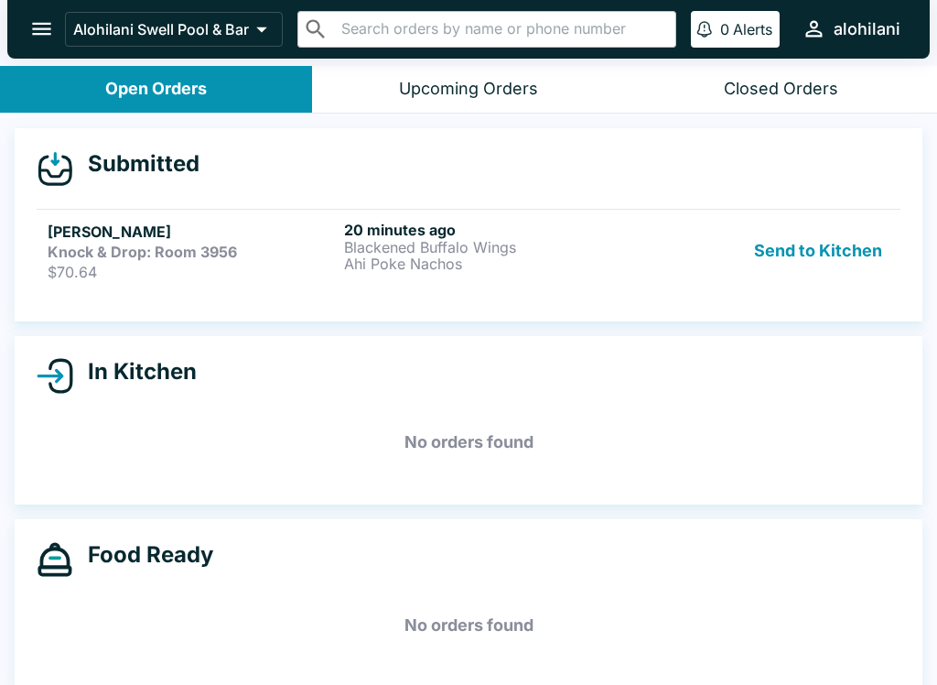
click at [524, 94] on div "Upcoming Orders" at bounding box center [468, 89] width 139 height 21
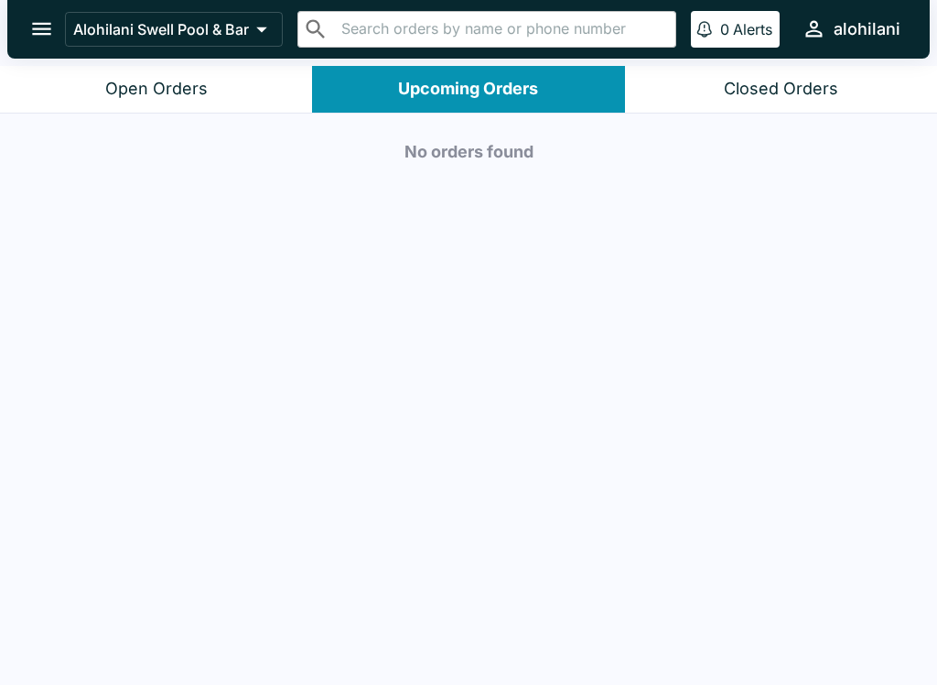
click at [702, 89] on div "Closed Orders" at bounding box center [781, 89] width 114 height 21
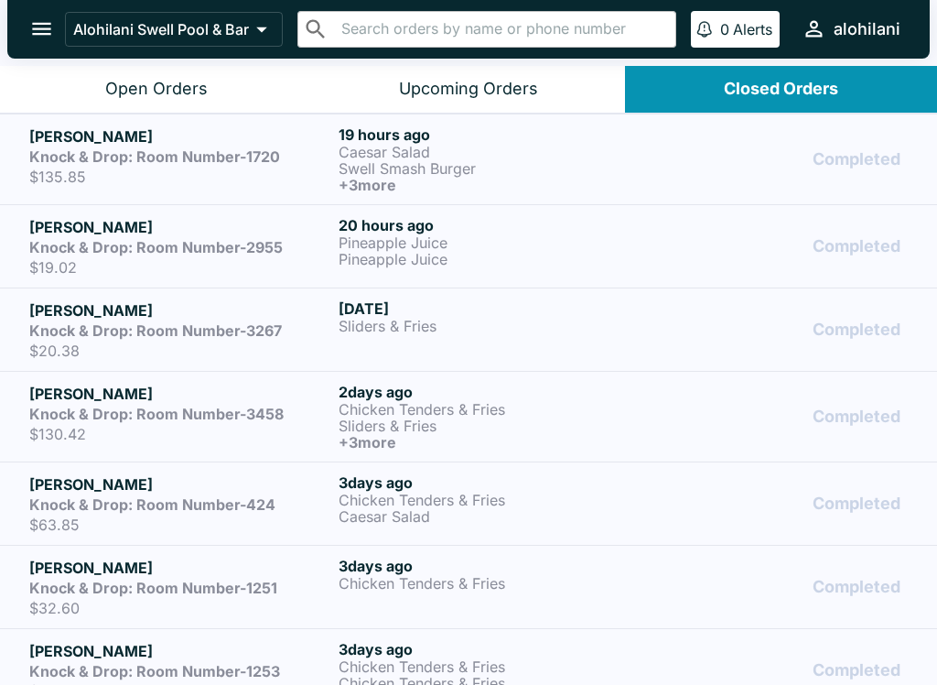
click at [120, 95] on div "Open Orders" at bounding box center [156, 89] width 103 height 21
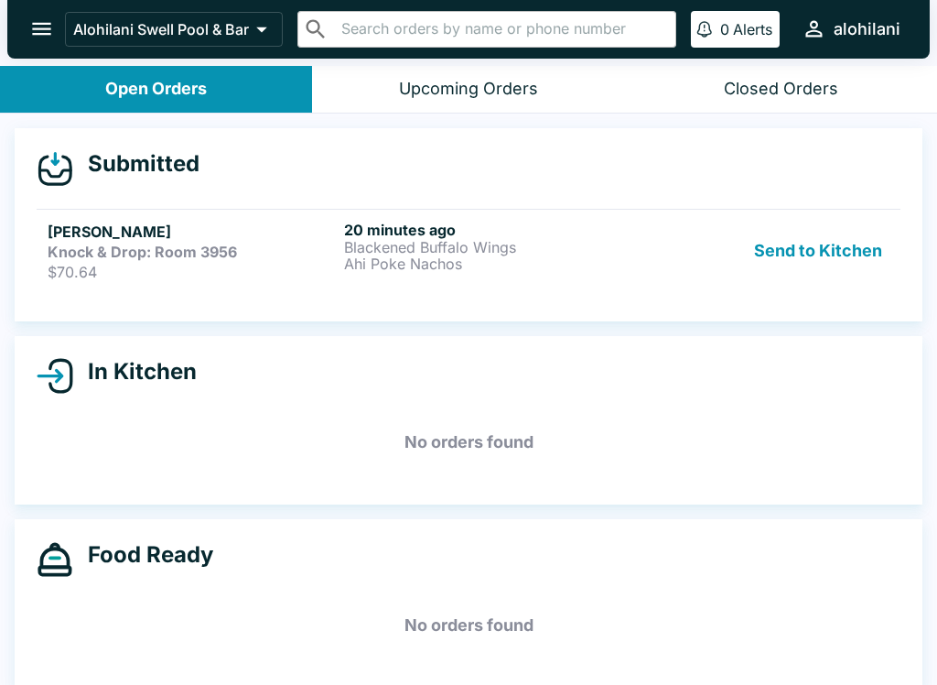
click at [439, 253] on p "Blackened Buffalo Wings" at bounding box center [488, 247] width 289 height 16
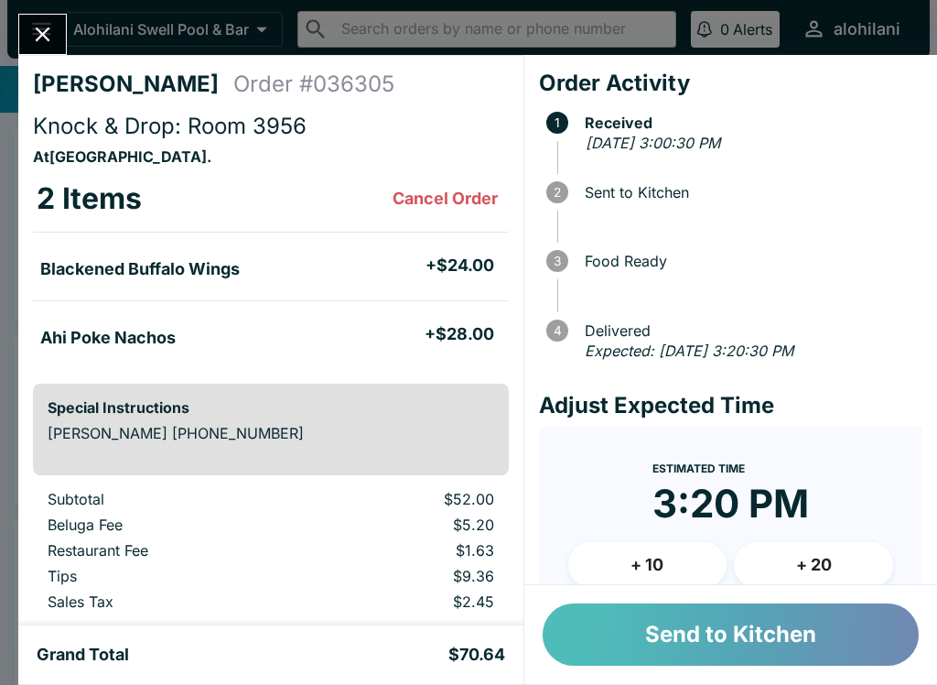
click at [702, 634] on button "Send to Kitchen" at bounding box center [731, 634] width 376 height 62
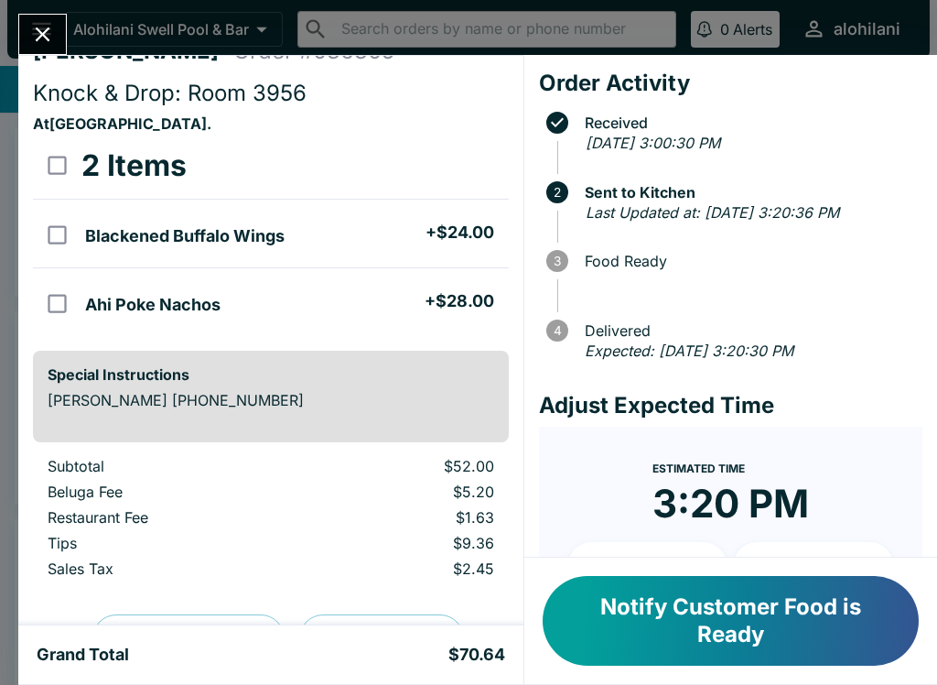
scroll to position [43, 0]
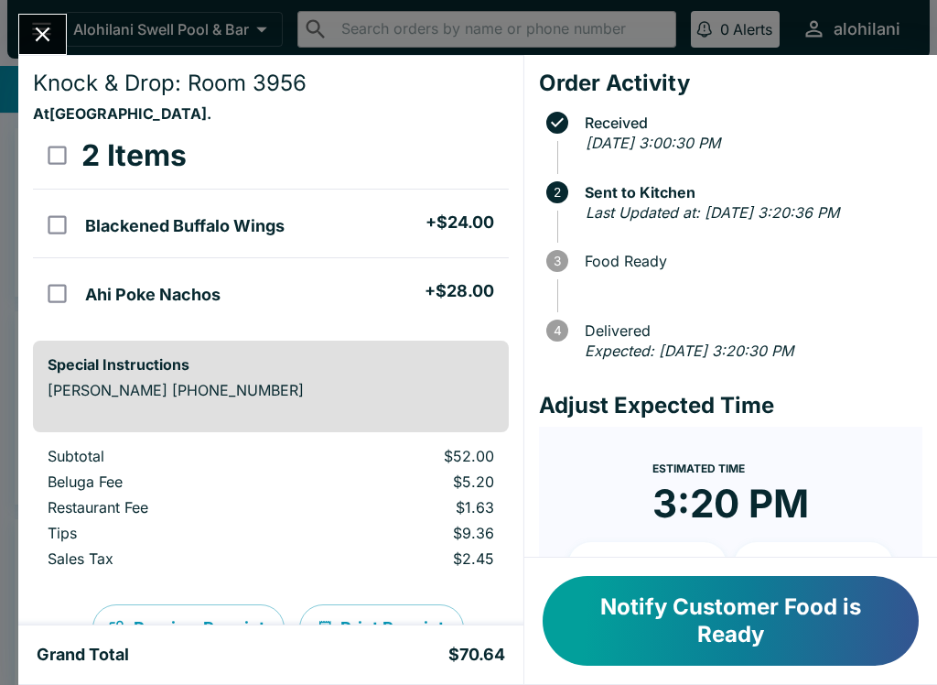
click at [702, 600] on button "Notify Customer Food is Ready" at bounding box center [731, 621] width 376 height 90
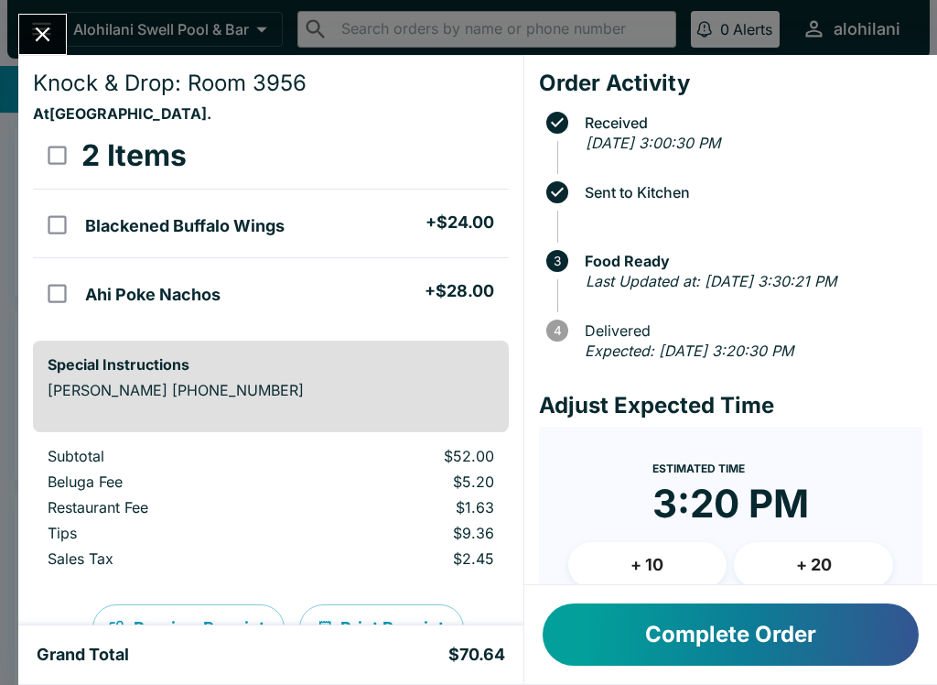
click at [702, 617] on button "Complete Order" at bounding box center [731, 634] width 376 height 62
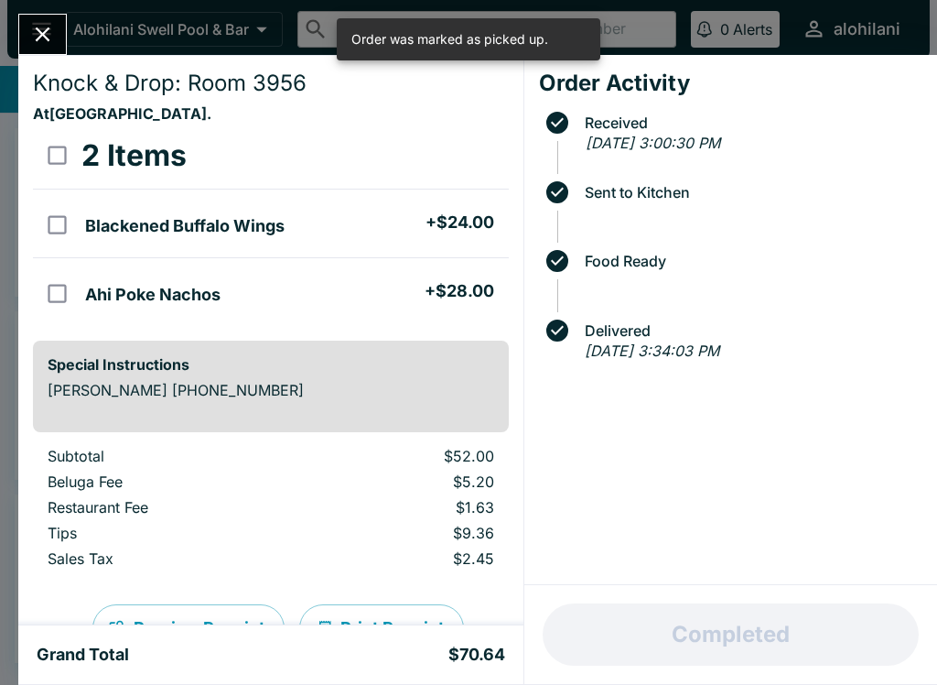
click at [81, 57] on div "[PERSON_NAME] Order # 036305" at bounding box center [271, 44] width 476 height 35
click at [80, 57] on div "[PERSON_NAME] Order # 036305" at bounding box center [271, 44] width 476 height 35
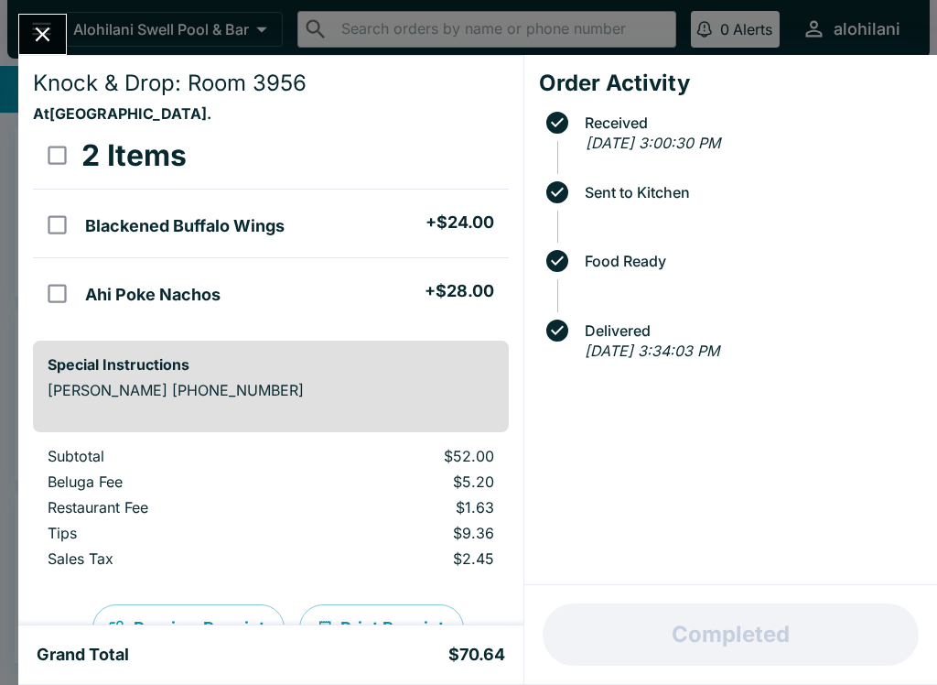
click at [35, 39] on icon "Close" at bounding box center [42, 34] width 25 height 25
